Goal: Information Seeking & Learning: Learn about a topic

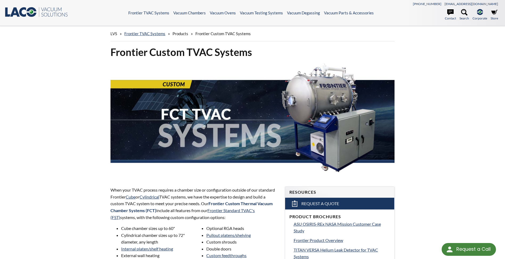
click at [113, 35] on span "LVS" at bounding box center [113, 33] width 7 height 5
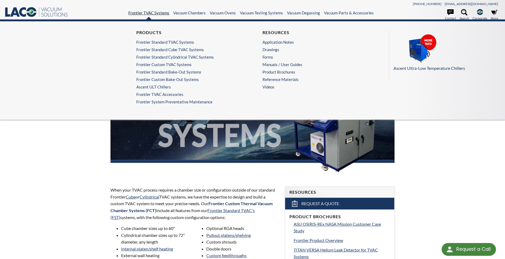
click at [150, 12] on link "Frontier TVAC Systems" at bounding box center [148, 12] width 41 height 5
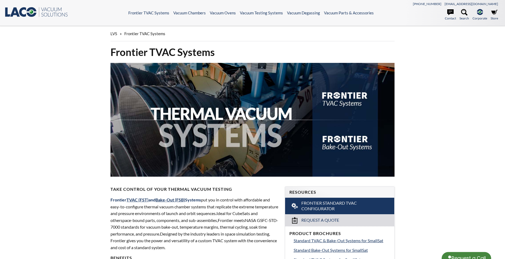
select select "Language Translate Widget"
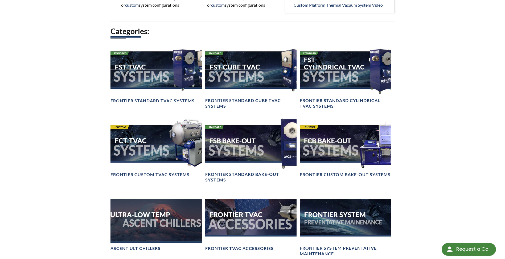
scroll to position [399, 0]
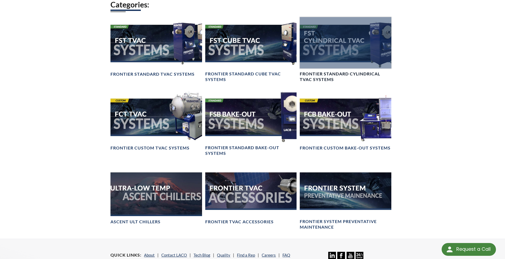
click at [319, 53] on div at bounding box center [345, 42] width 91 height 51
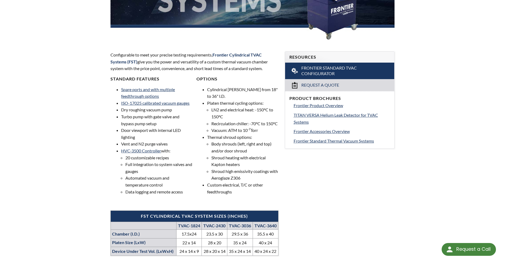
scroll to position [133, 0]
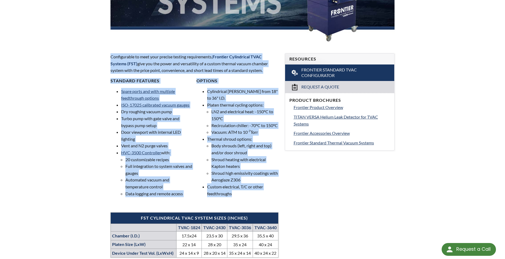
drag, startPoint x: 111, startPoint y: 57, endPoint x: 248, endPoint y: 197, distance: 196.3
click at [248, 197] on div "Configurable to meet your precise testing requirements, Frontier Cylindrical TV…" at bounding box center [194, 155] width 168 height 204
copy div "Configurable to meet your precise testing requirements, Frontier Cylindrical TV…"
click at [190, 69] on p "Configurable to meet your precise testing requirements, Frontier Cylindrical TV…" at bounding box center [194, 63] width 168 height 20
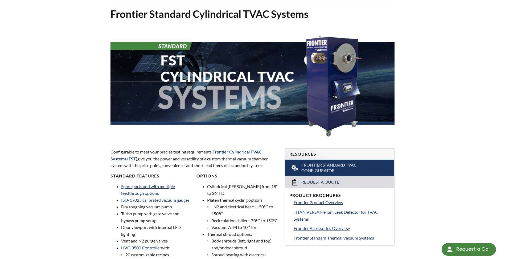
scroll to position [0, 0]
